Goal: Task Accomplishment & Management: Use online tool/utility

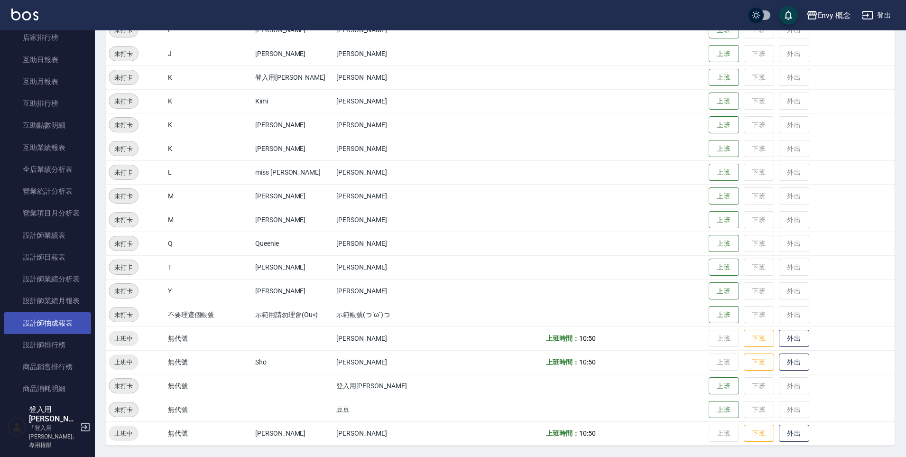
scroll to position [464, 0]
click at [40, 301] on link "設計師排行榜" at bounding box center [47, 302] width 87 height 22
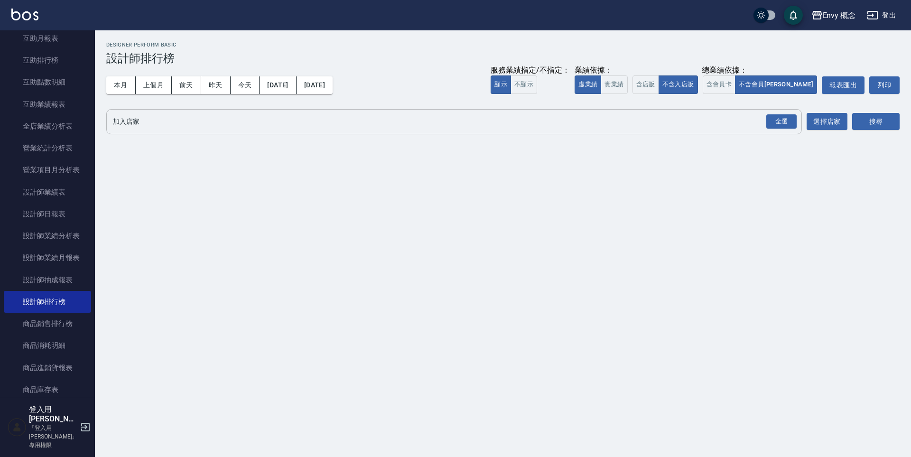
click at [171, 129] on input "加入店家" at bounding box center [447, 121] width 673 height 17
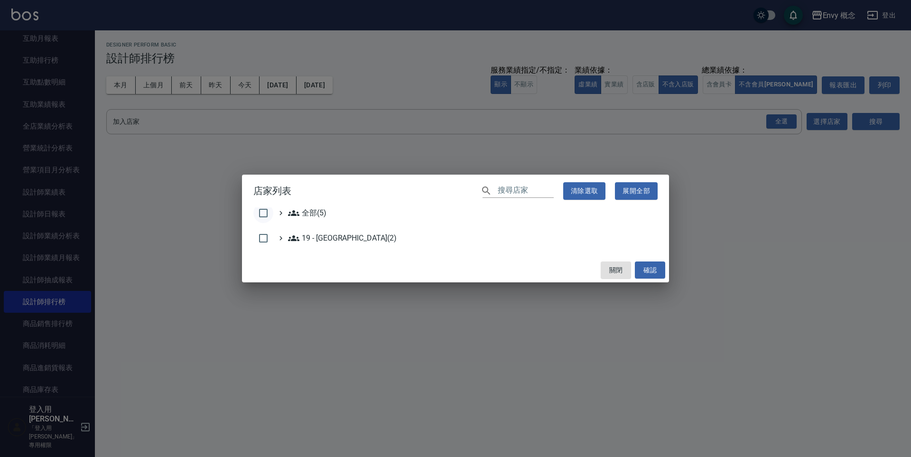
click at [272, 215] on input "checkbox" at bounding box center [263, 213] width 20 height 20
checkbox input "true"
click at [659, 272] on button "確認" at bounding box center [650, 270] width 30 height 18
checkbox input "false"
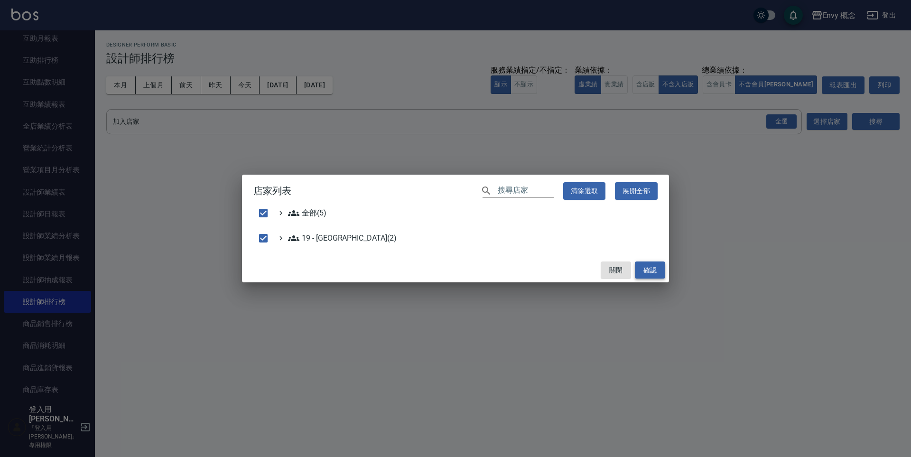
checkbox input "false"
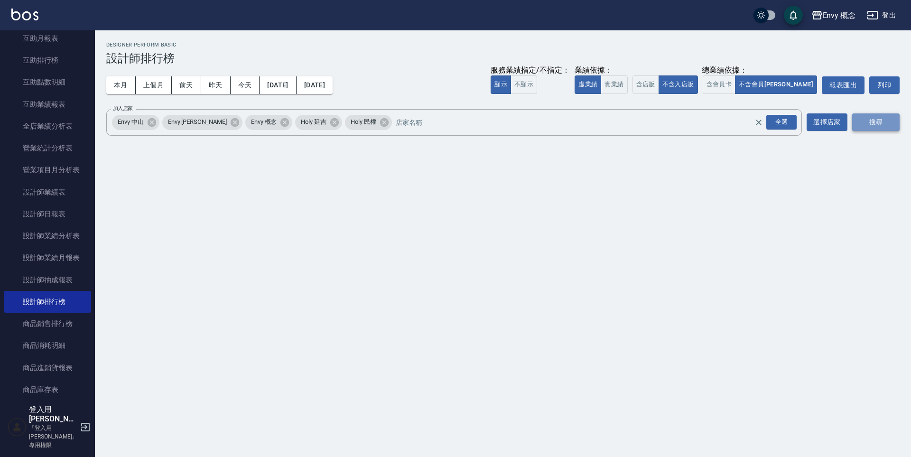
click at [865, 127] on button "搜尋" at bounding box center [875, 122] width 47 height 18
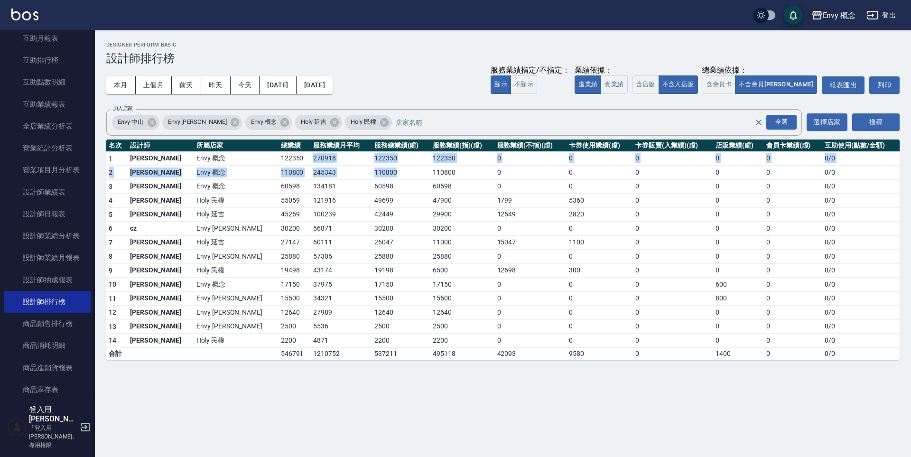
drag, startPoint x: 272, startPoint y: 165, endPoint x: 366, endPoint y: 174, distance: 93.9
click at [365, 174] on tbody "1 王文嘉 Envy 概念 122350 270918 122350 122350 0 0 0 0 0 0 / 0 2 [PERSON_NAME]Envy 概…" at bounding box center [502, 255] width 793 height 208
click at [372, 174] on td "110800" at bounding box center [401, 173] width 58 height 14
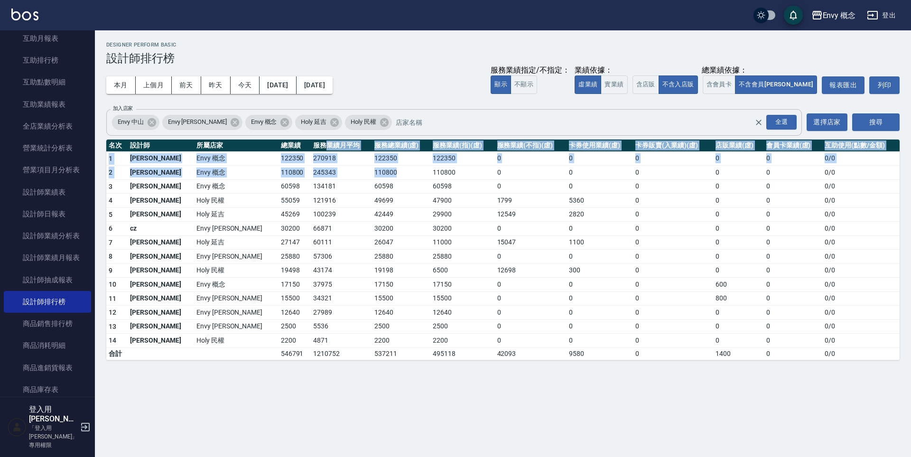
drag, startPoint x: 352, startPoint y: 171, endPoint x: 212, endPoint y: 134, distance: 145.2
click at [214, 134] on div "Envy 概念 [DATE] - [DATE] 設計師排行榜 列印時間： [DATE][PHONE_NUMBER]:27 Designer Perform B…" at bounding box center [503, 200] width 816 height 341
click at [212, 134] on div "Envy 中山 Envy [PERSON_NAME]Envy 概念 Holy 延吉 Holy 民權 全選 加入店家" at bounding box center [454, 122] width 696 height 27
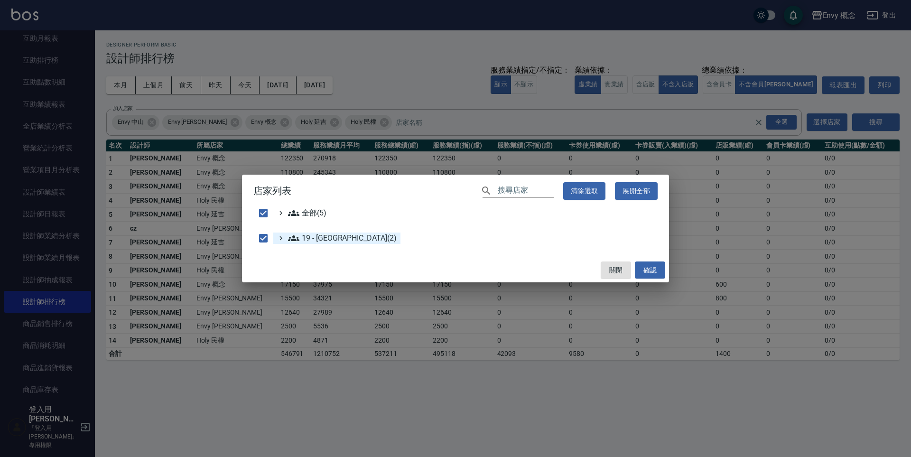
click at [315, 242] on 新城區\(2\) "19 - [GEOGRAPHIC_DATA](2)" at bounding box center [342, 237] width 109 height 11
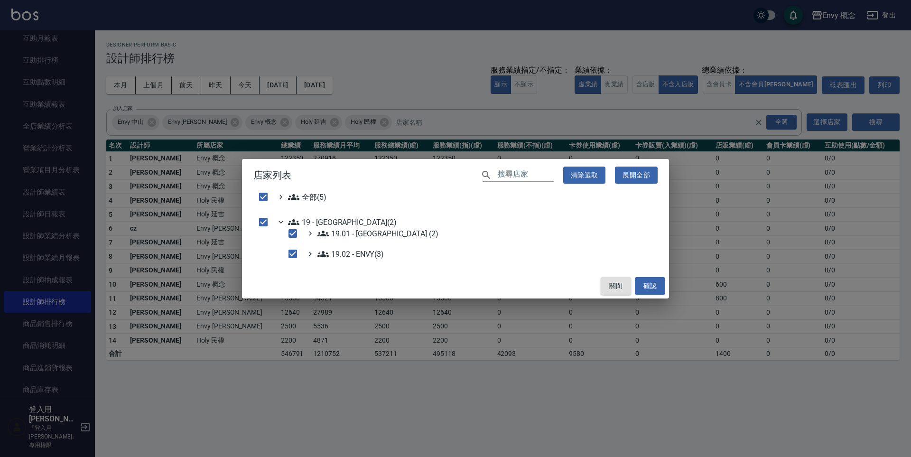
click at [613, 280] on button "關閉" at bounding box center [616, 286] width 30 height 18
checkbox input "false"
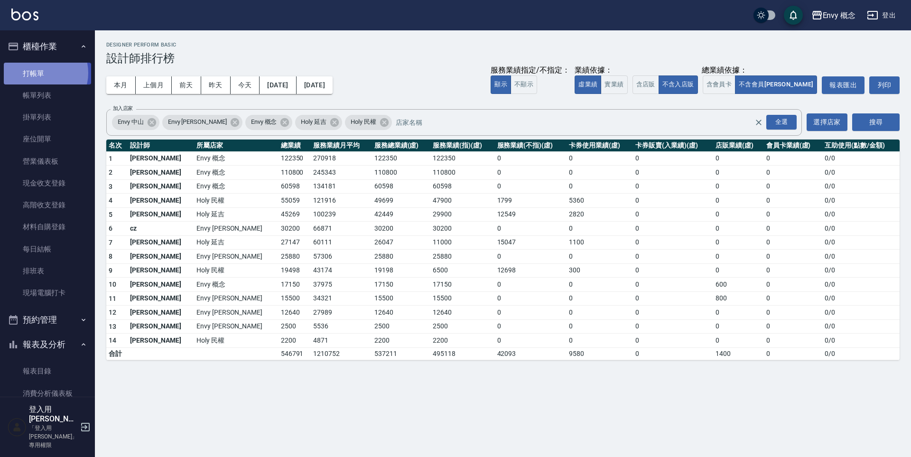
click at [41, 73] on link "打帳單" at bounding box center [47, 74] width 87 height 22
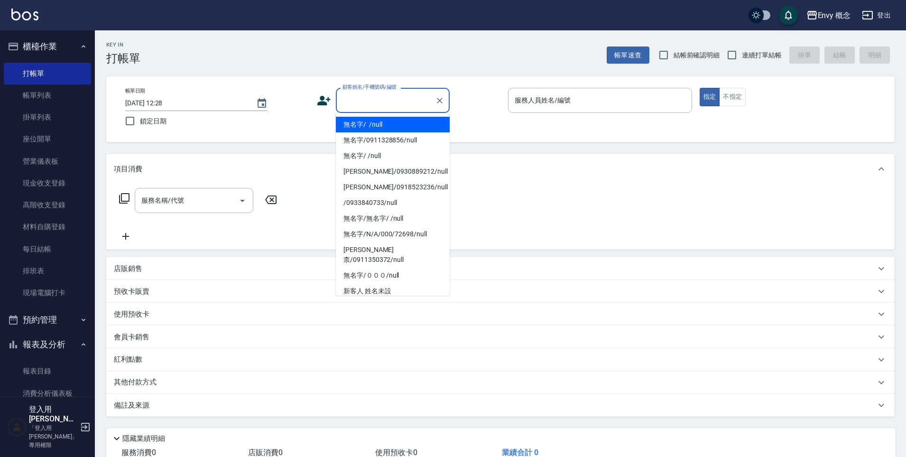
click at [384, 100] on input "顧客姓名/手機號碼/編號" at bounding box center [385, 100] width 91 height 17
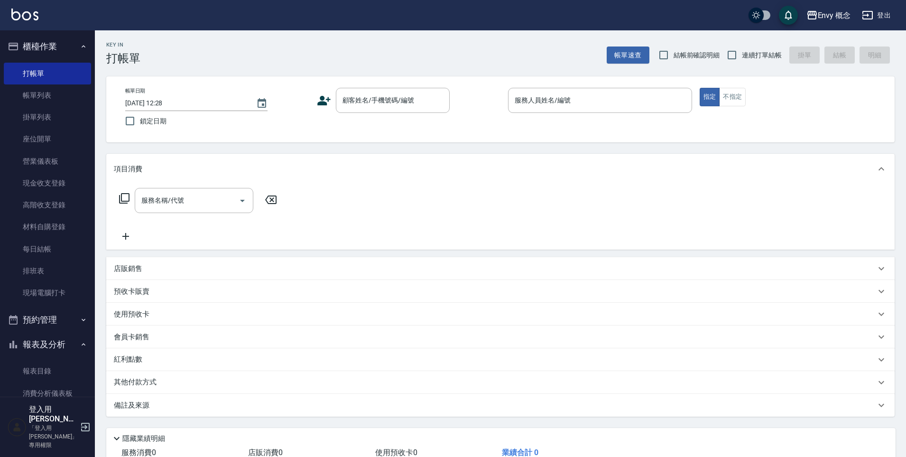
click at [358, 38] on div "Key In 打帳單 帳單速查 結帳前確認明細 連續打單結帳 掛單 結帳 明細" at bounding box center [495, 47] width 800 height 35
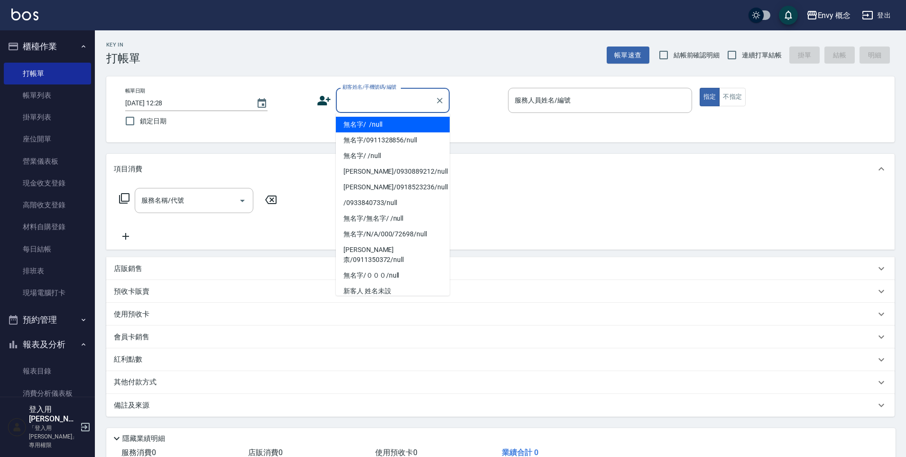
click at [353, 99] on input "顧客姓名/手機號碼/編號" at bounding box center [385, 100] width 91 height 17
click at [356, 127] on li "無名字/ /null" at bounding box center [393, 125] width 114 height 16
type input "無名字/ /null"
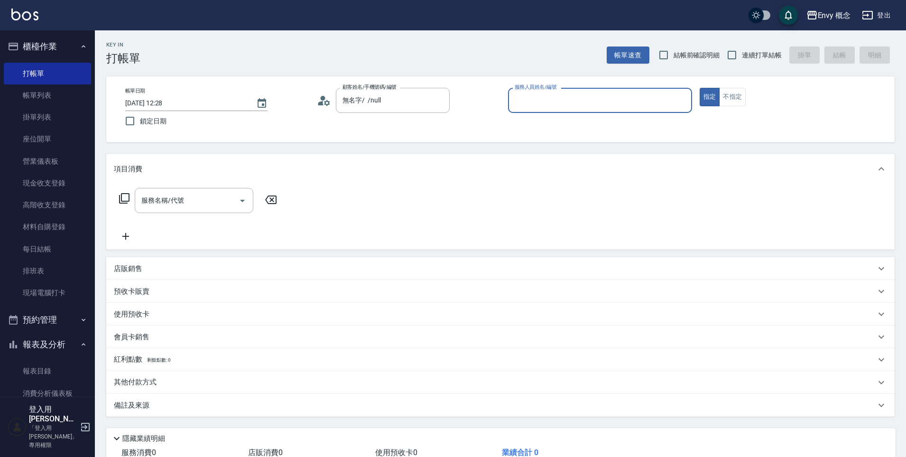
click at [547, 102] on input "服務人員姓名/編號" at bounding box center [600, 100] width 176 height 17
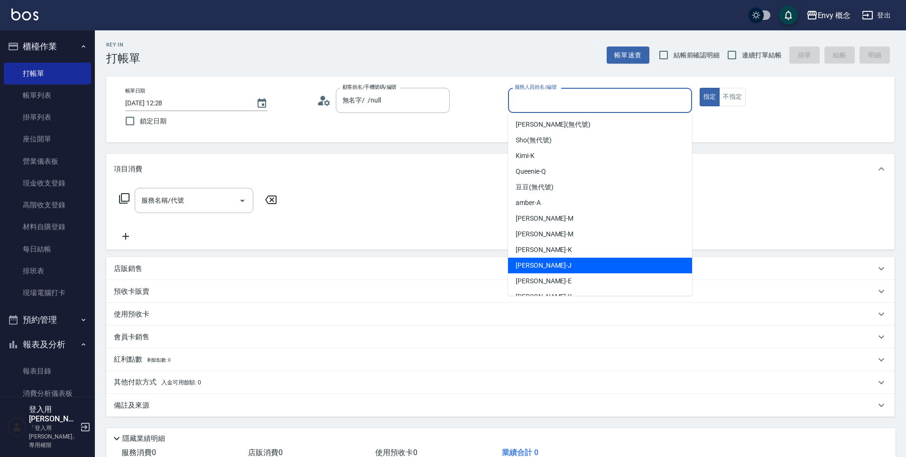
click at [558, 262] on div "[PERSON_NAME]" at bounding box center [600, 266] width 184 height 16
type input "[PERSON_NAME]"
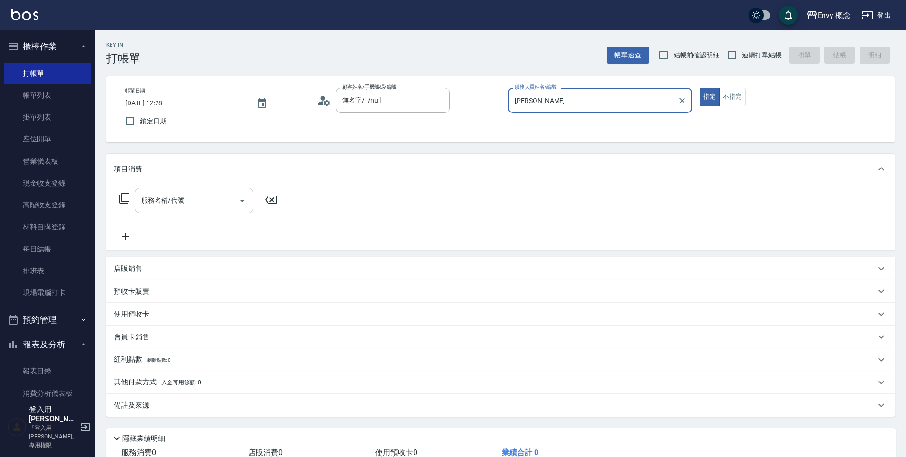
click at [200, 208] on input "服務名稱/代號" at bounding box center [187, 200] width 96 height 17
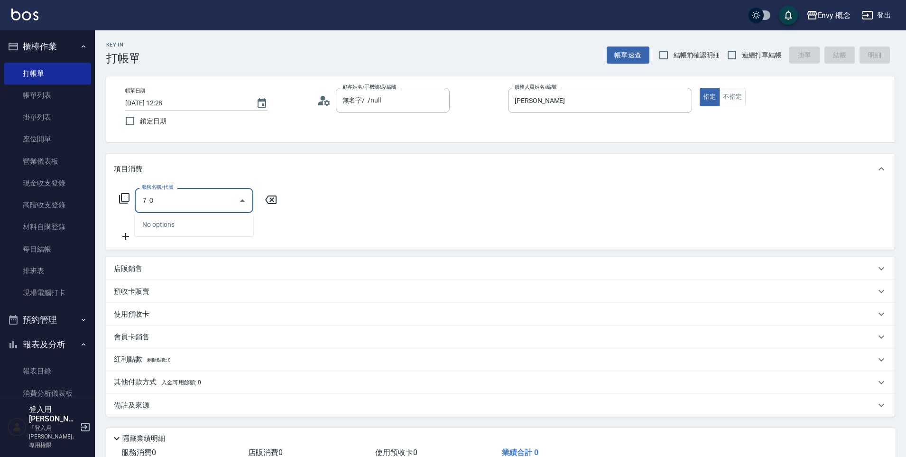
type input "７"
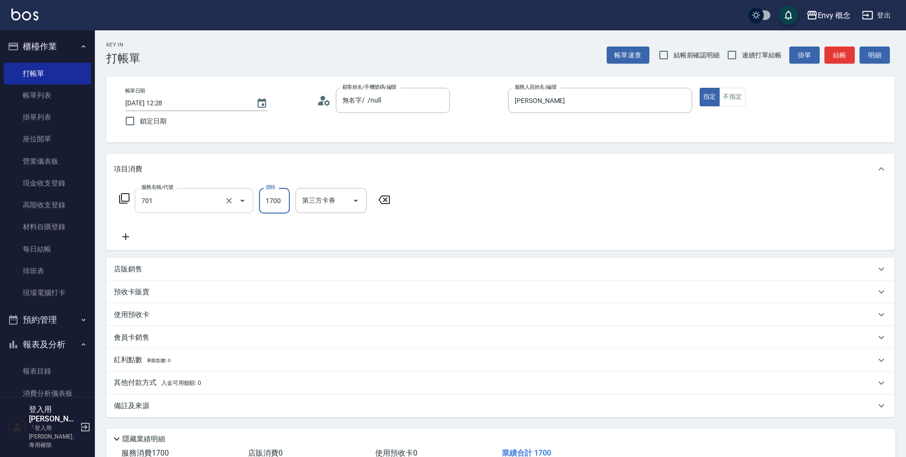
type input "701 染髮(701)"
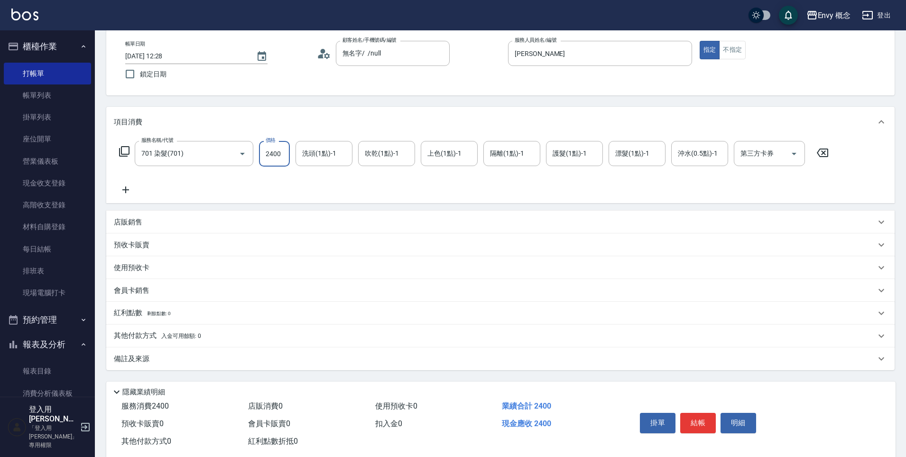
scroll to position [67, 0]
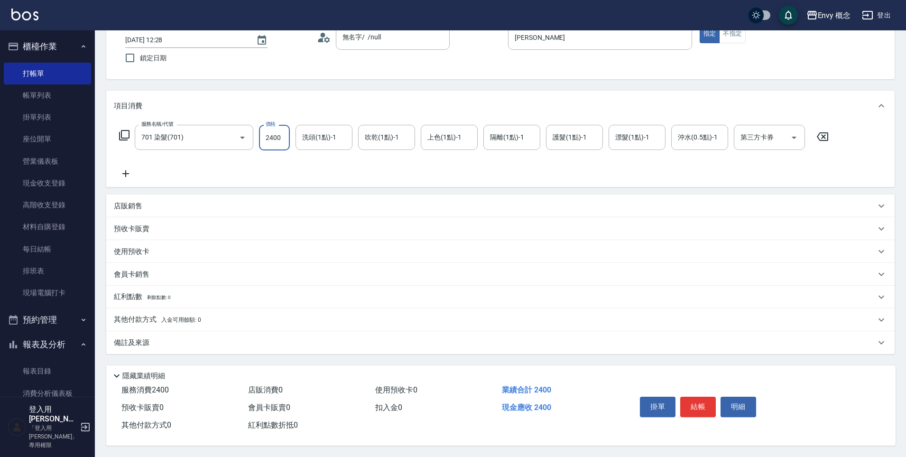
type input "2400"
click at [699, 397] on button "結帳" at bounding box center [698, 407] width 36 height 20
click at [703, 396] on div "掛單 結帳 明細" at bounding box center [698, 408] width 124 height 30
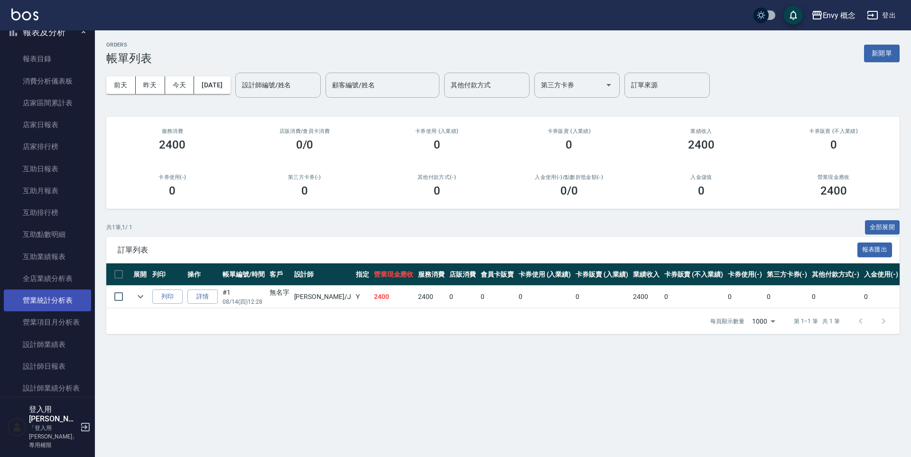
scroll to position [364, 0]
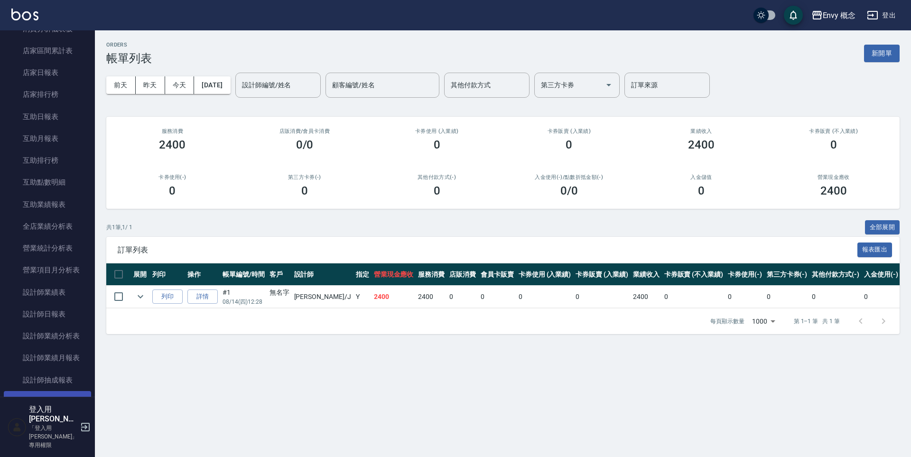
click at [57, 398] on link "設計師排行榜" at bounding box center [47, 402] width 87 height 22
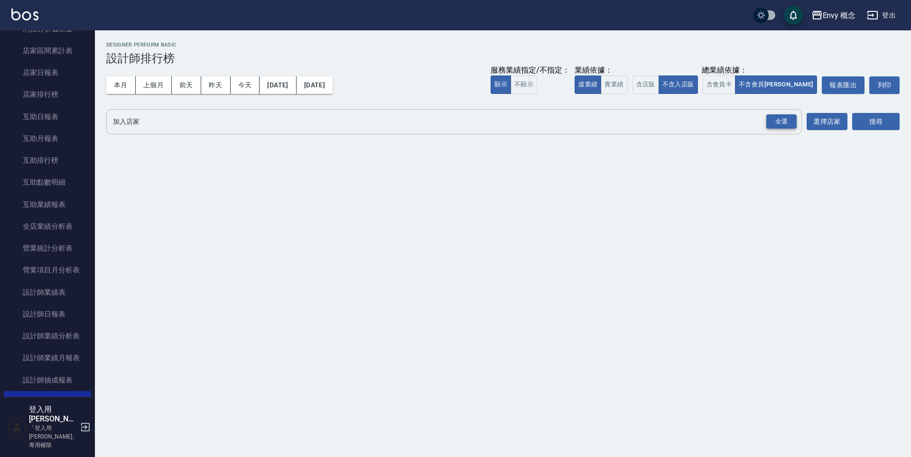
click at [791, 121] on div "全選" at bounding box center [781, 121] width 30 height 15
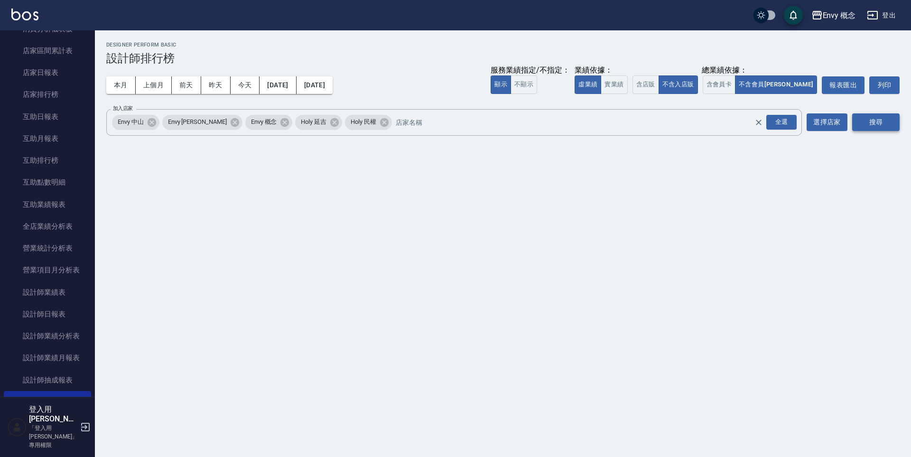
click at [865, 120] on button "搜尋" at bounding box center [875, 122] width 47 height 18
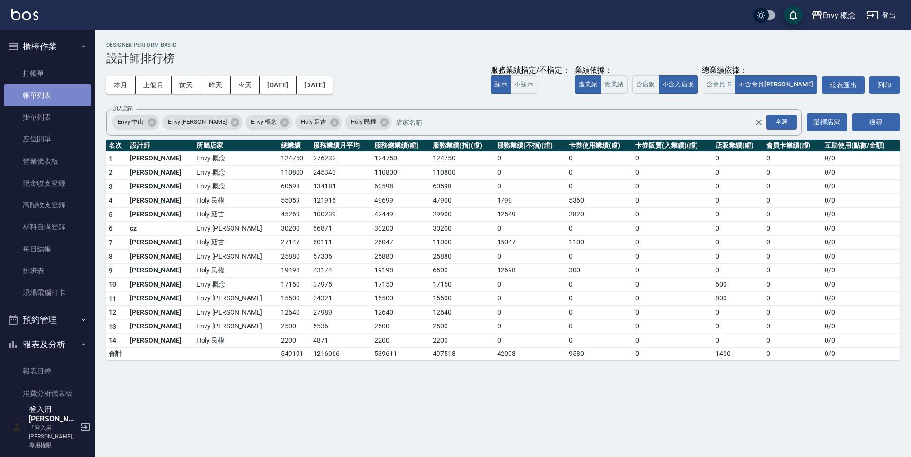
click at [56, 104] on link "帳單列表" at bounding box center [47, 95] width 87 height 22
